Goal: Information Seeking & Learning: Find contact information

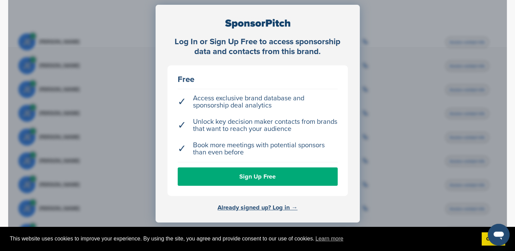
scroll to position [260, 0]
click at [259, 208] on link "Already signed up? Log in →" at bounding box center [258, 207] width 80 height 7
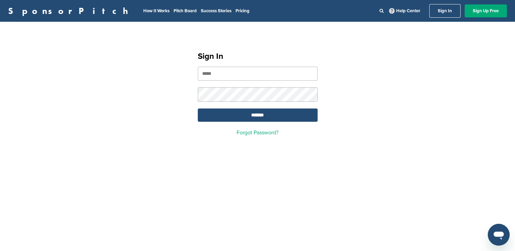
type input "**********"
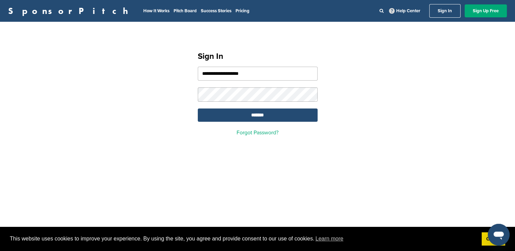
click at [270, 108] on form "**********" at bounding box center [258, 94] width 120 height 55
click at [274, 117] on input "*******" at bounding box center [258, 115] width 120 height 13
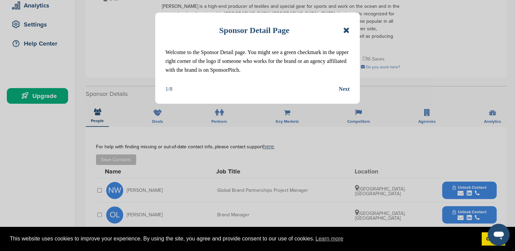
scroll to position [128, 0]
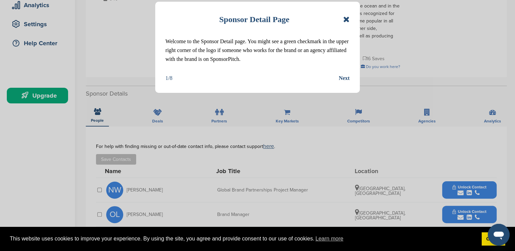
click at [342, 81] on div "Next" at bounding box center [344, 78] width 11 height 9
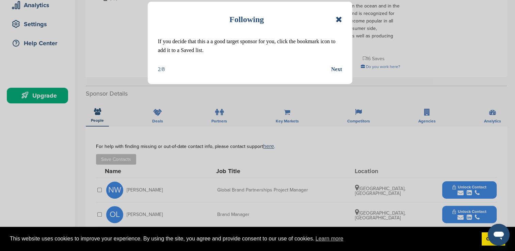
click at [342, 69] on div "Next" at bounding box center [336, 69] width 11 height 9
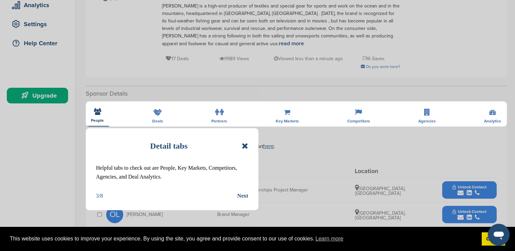
click at [246, 193] on div "Next" at bounding box center [242, 196] width 11 height 9
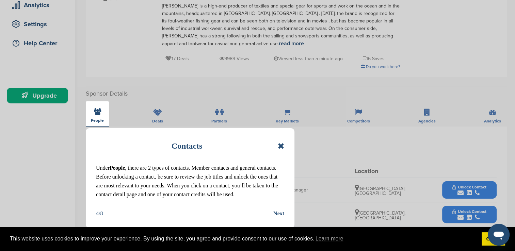
click at [278, 214] on div "Next" at bounding box center [278, 213] width 11 height 9
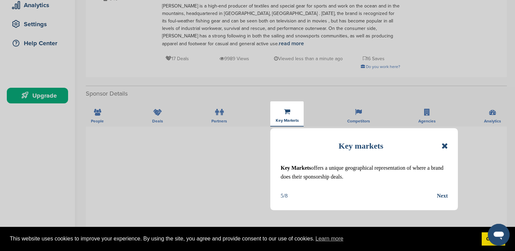
click at [442, 197] on div "Next" at bounding box center [442, 196] width 11 height 9
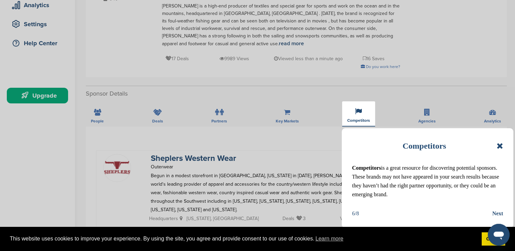
click at [493, 212] on div "Next" at bounding box center [497, 213] width 11 height 9
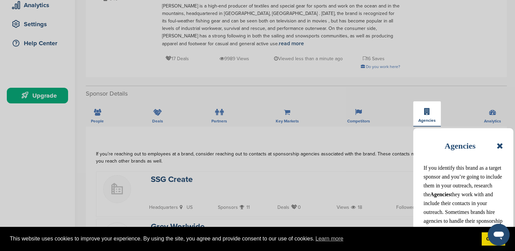
click at [500, 148] on icon at bounding box center [500, 146] width 6 height 8
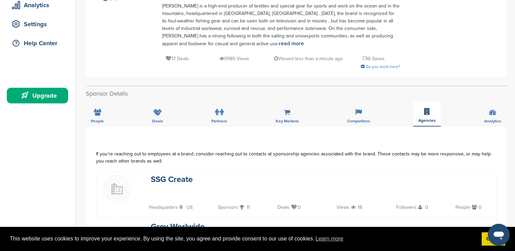
click at [101, 110] on div "People" at bounding box center [97, 113] width 23 height 25
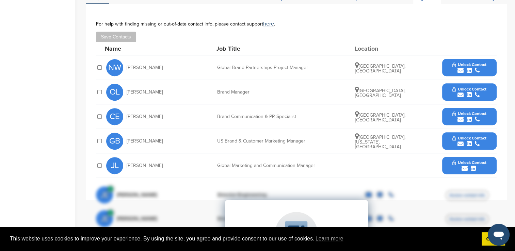
scroll to position [251, 0]
click at [139, 97] on div "OL Oliver Lohmeier" at bounding box center [143, 92] width 75 height 17
click at [485, 88] on span "Unlock Contact" at bounding box center [470, 89] width 34 height 5
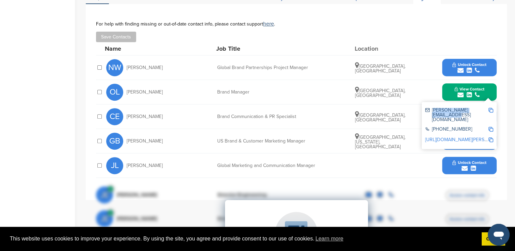
drag, startPoint x: 482, startPoint y: 108, endPoint x: 428, endPoint y: 110, distance: 54.2
click at [428, 110] on div "[PERSON_NAME][EMAIL_ADDRESS][DOMAIN_NAME]" at bounding box center [456, 115] width 63 height 14
copy div "[PERSON_NAME][EMAIL_ADDRESS][DOMAIN_NAME]"
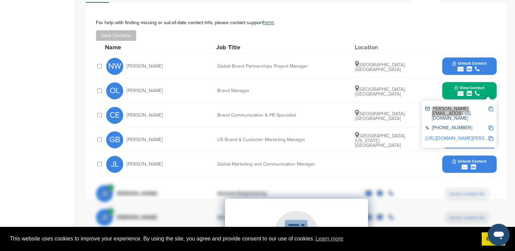
scroll to position [255, 0]
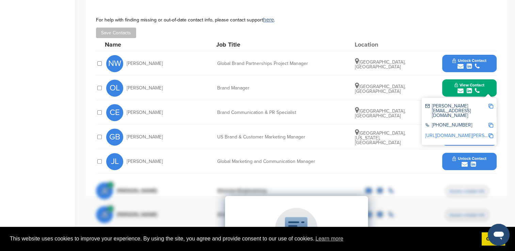
click at [465, 61] on span "Unlock Contact" at bounding box center [470, 60] width 34 height 5
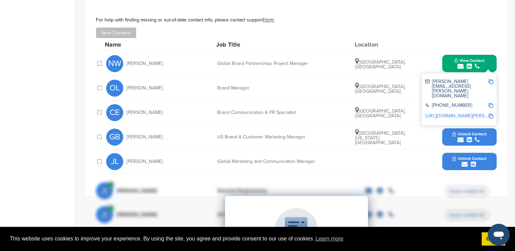
click at [474, 81] on div "natasha.weglarz@hellyhansen.com" at bounding box center [456, 88] width 63 height 19
copy div "natasha.weglarz@hellyhansen.com"
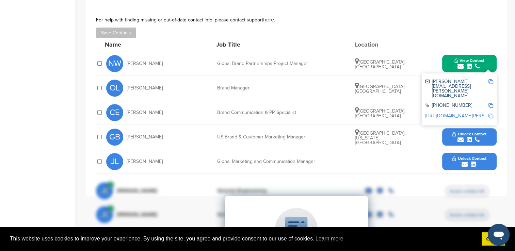
click at [459, 160] on span "Unlock Contact" at bounding box center [470, 158] width 34 height 5
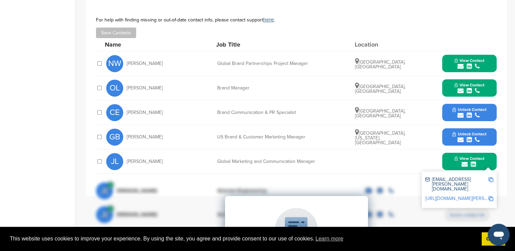
click at [463, 178] on div "joumana.lovstad@hellyhansen.no" at bounding box center [456, 184] width 63 height 14
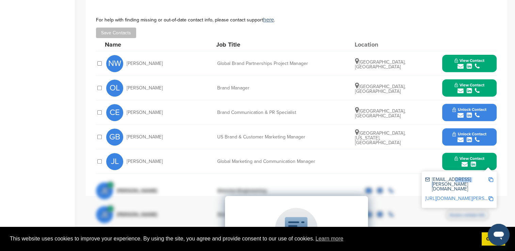
click at [463, 178] on div "joumana.lovstad@hellyhansen.no" at bounding box center [456, 184] width 63 height 14
copy div "joumana.lovstad@hellyhansen.no"
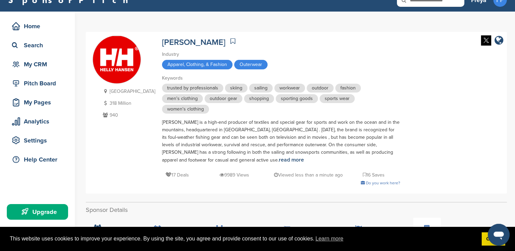
scroll to position [0, 0]
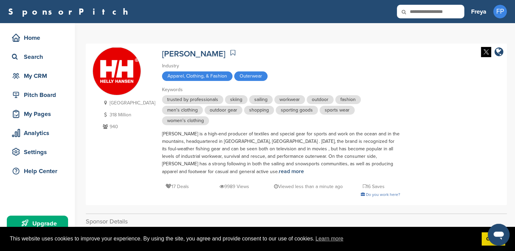
click at [33, 38] on div "Home" at bounding box center [39, 38] width 58 height 12
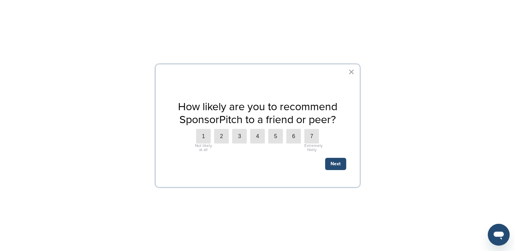
scroll to position [111, 0]
click at [257, 135] on label "4" at bounding box center [257, 136] width 15 height 15
click at [335, 167] on button "Next" at bounding box center [335, 164] width 21 height 12
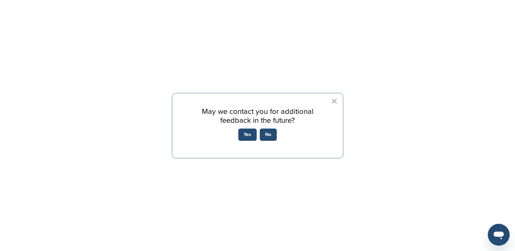
click at [246, 135] on button "Yes" at bounding box center [247, 135] width 18 height 12
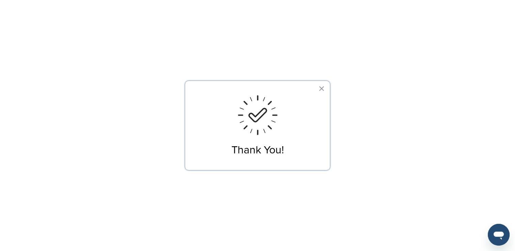
click at [323, 89] on button "×" at bounding box center [321, 88] width 6 height 11
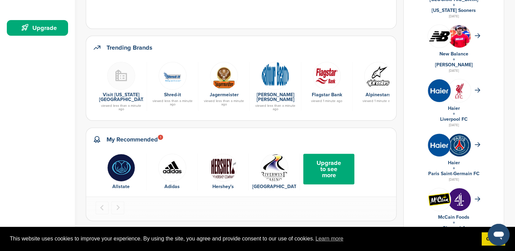
scroll to position [196, 0]
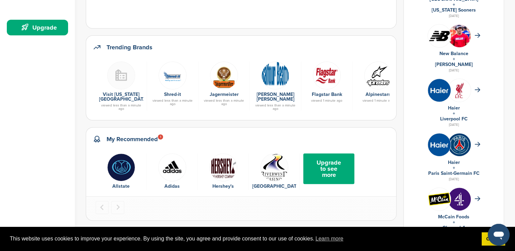
click at [221, 84] on img at bounding box center [224, 76] width 28 height 28
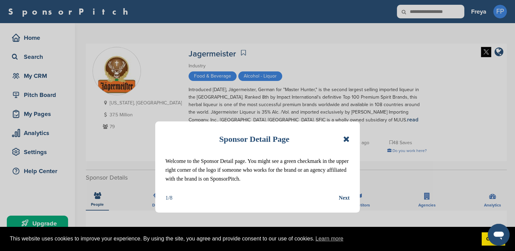
click at [347, 137] on icon at bounding box center [346, 139] width 6 height 8
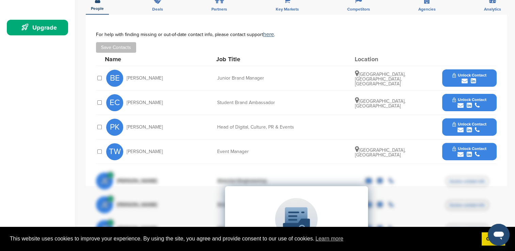
scroll to position [203, 0]
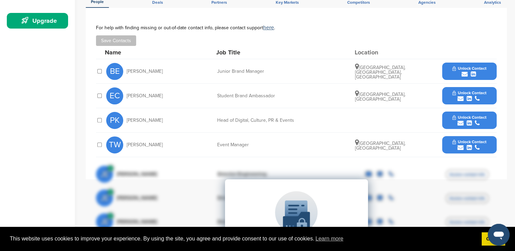
click at [485, 13] on div "**********" at bounding box center [296, 94] width 421 height 172
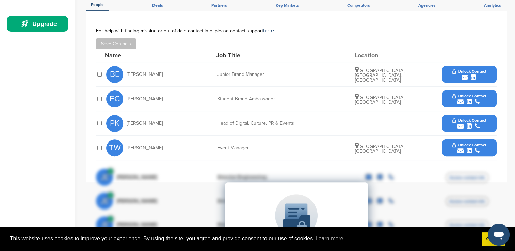
scroll to position [219, 0]
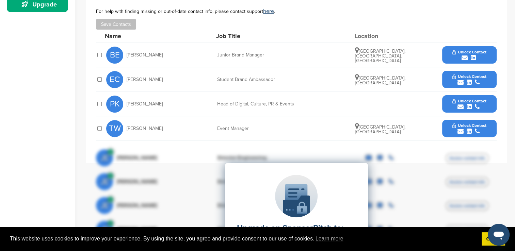
click at [478, 123] on span "Unlock Contact" at bounding box center [470, 125] width 34 height 5
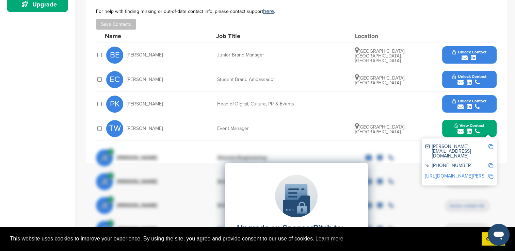
click at [446, 146] on div "Upgrade on SponsorPitch to: Filter 10,000+ Active Sponsors Unlock Unique Sponso…" at bounding box center [296, 231] width 401 height 170
click at [459, 146] on div "Upgrade on SponsorPitch to: Filter 10,000+ Active Sponsors Unlock Unique Sponso…" at bounding box center [296, 231] width 401 height 170
click at [458, 146] on div "Upgrade on SponsorPitch to: Filter 10,000+ Active Sponsors Unlock Unique Sponso…" at bounding box center [296, 231] width 401 height 170
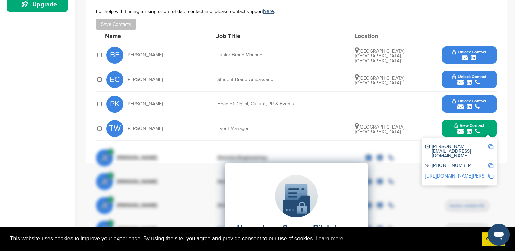
click at [447, 146] on div "Upgrade on SponsorPitch to: Filter 10,000+ Active Sponsors Unlock Unique Sponso…" at bounding box center [296, 231] width 401 height 170
click at [435, 144] on div "trish.white@jaegermeister.co.uk" at bounding box center [456, 151] width 63 height 14
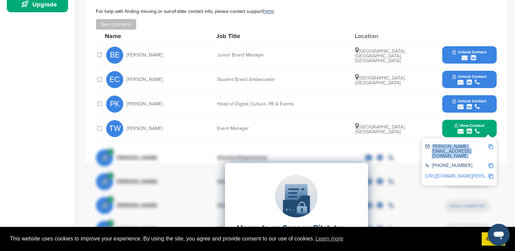
copy div "trish.white@jaegermeister.co.uk"
click at [460, 30] on div "Name Job Title Location" at bounding box center [301, 36] width 392 height 13
drag, startPoint x: 0, startPoint y: 0, endPoint x: 296, endPoint y: 19, distance: 296.2
click at [296, 19] on div "Save Contacts" at bounding box center [296, 24] width 401 height 11
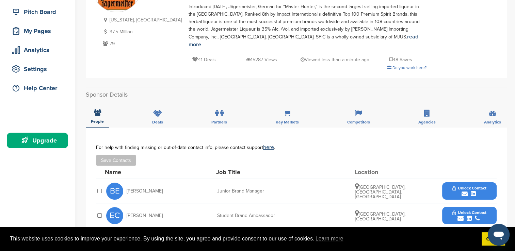
scroll to position [79, 0]
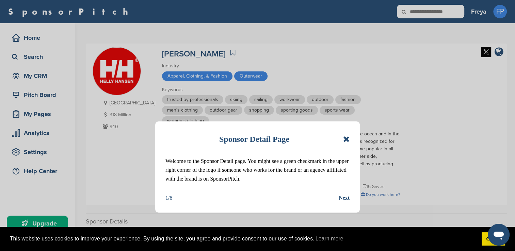
click at [37, 59] on div "Sponsor Detail Page Welcome to the Sponsor Detail page. You might see a green c…" at bounding box center [257, 125] width 515 height 251
click at [347, 137] on icon at bounding box center [346, 139] width 6 height 8
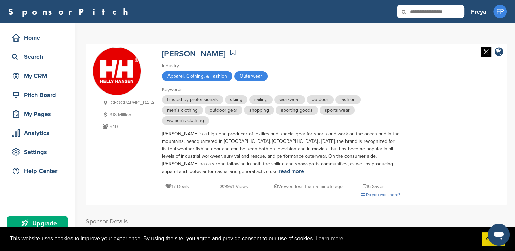
click at [307, 98] on span "outdoor" at bounding box center [320, 99] width 27 height 9
click at [37, 54] on div "Search" at bounding box center [39, 57] width 58 height 12
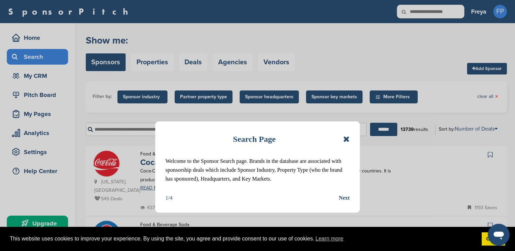
click at [345, 140] on icon at bounding box center [346, 139] width 6 height 8
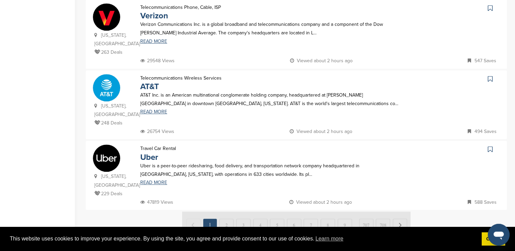
scroll to position [643, 0]
click at [159, 180] on link "READ MORE" at bounding box center [271, 182] width 262 height 5
click at [224, 211] on img at bounding box center [296, 224] width 229 height 26
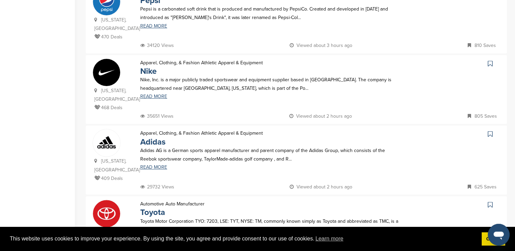
scroll to position [233, 0]
click at [158, 165] on link "READ MORE" at bounding box center [271, 167] width 262 height 5
click at [151, 146] on p "Adidas AG is a German sports apparel manufacturer and parent company of the Adi…" at bounding box center [271, 154] width 262 height 17
click at [150, 165] on link "READ MORE" at bounding box center [271, 167] width 262 height 5
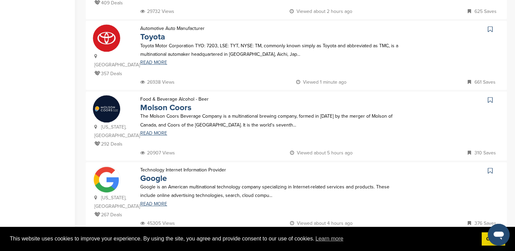
scroll to position [409, 0]
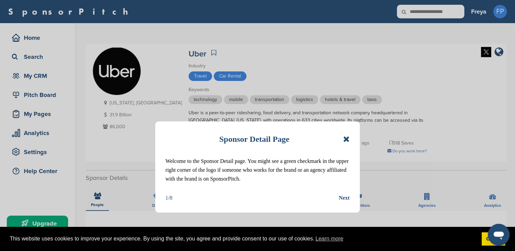
click at [349, 141] on icon at bounding box center [346, 139] width 6 height 8
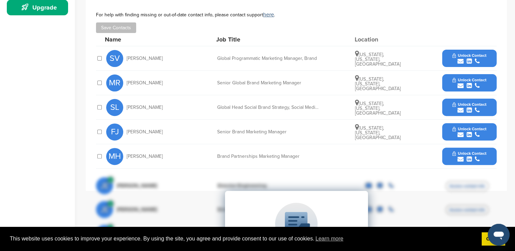
scroll to position [217, 0]
click at [467, 84] on icon "submit" at bounding box center [469, 85] width 5 height 6
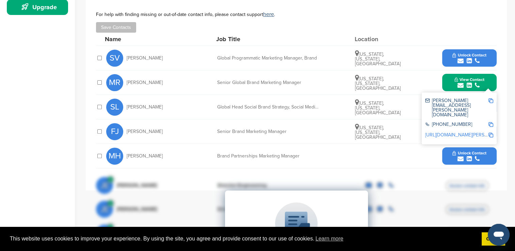
click at [445, 102] on div "molly.reynolds@uber.com" at bounding box center [456, 107] width 63 height 19
copy div "molly.reynolds@uber.com"
click at [457, 30] on div "Save Contacts" at bounding box center [296, 27] width 401 height 11
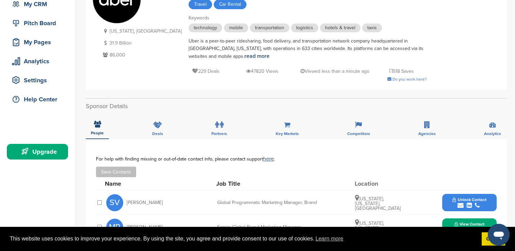
scroll to position [0, 0]
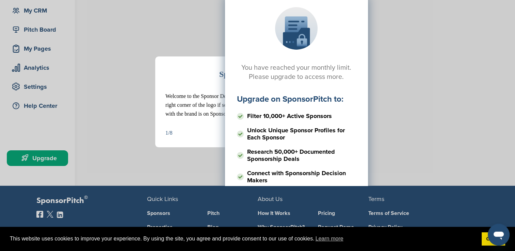
scroll to position [65, 0]
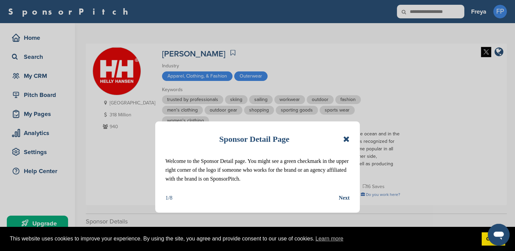
click at [346, 140] on icon at bounding box center [346, 139] width 6 height 8
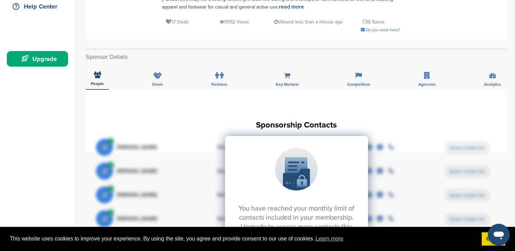
scroll to position [143, 0]
